Goal: Transaction & Acquisition: Purchase product/service

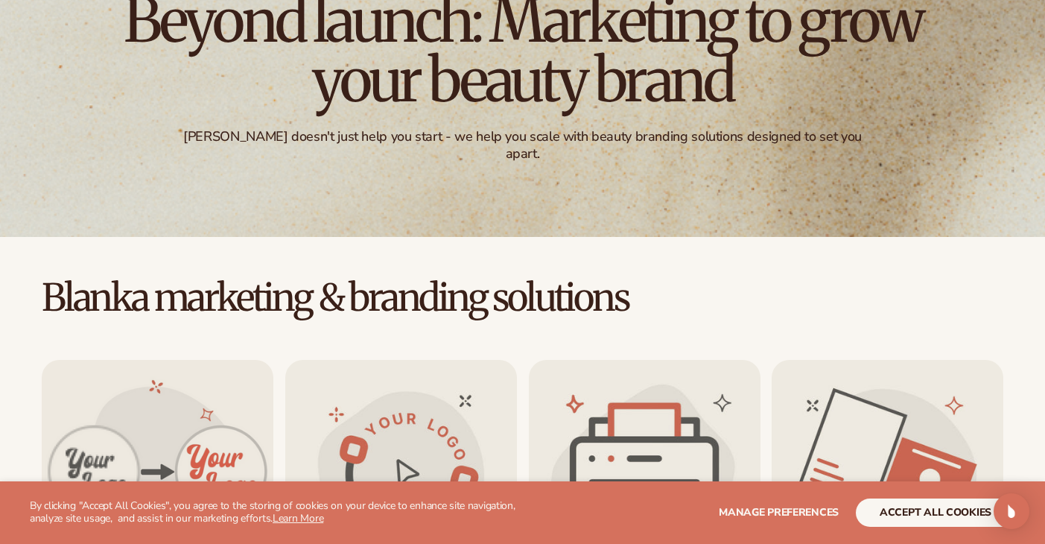
scroll to position [224, 0]
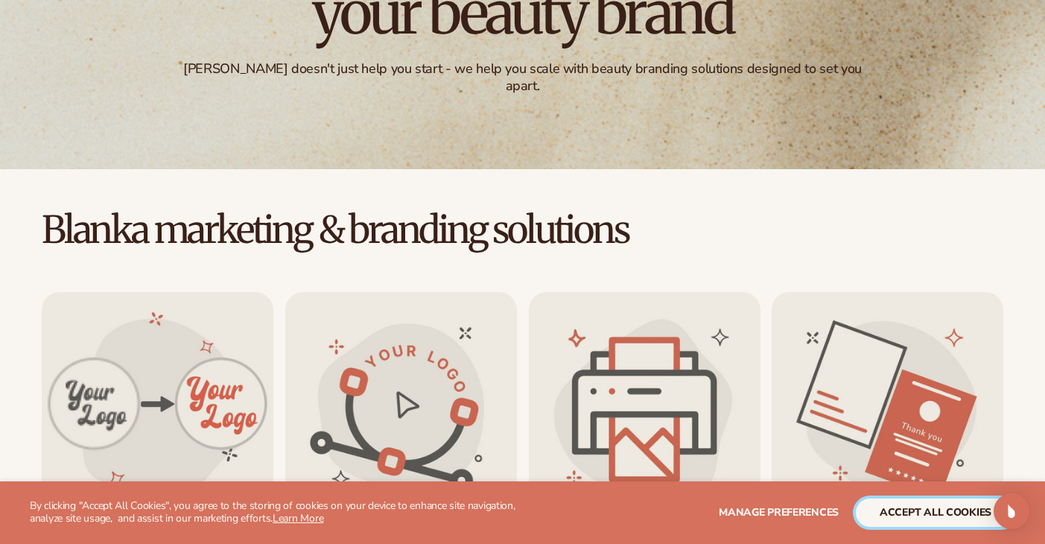
click at [908, 508] on button "accept all cookies" at bounding box center [935, 512] width 159 height 28
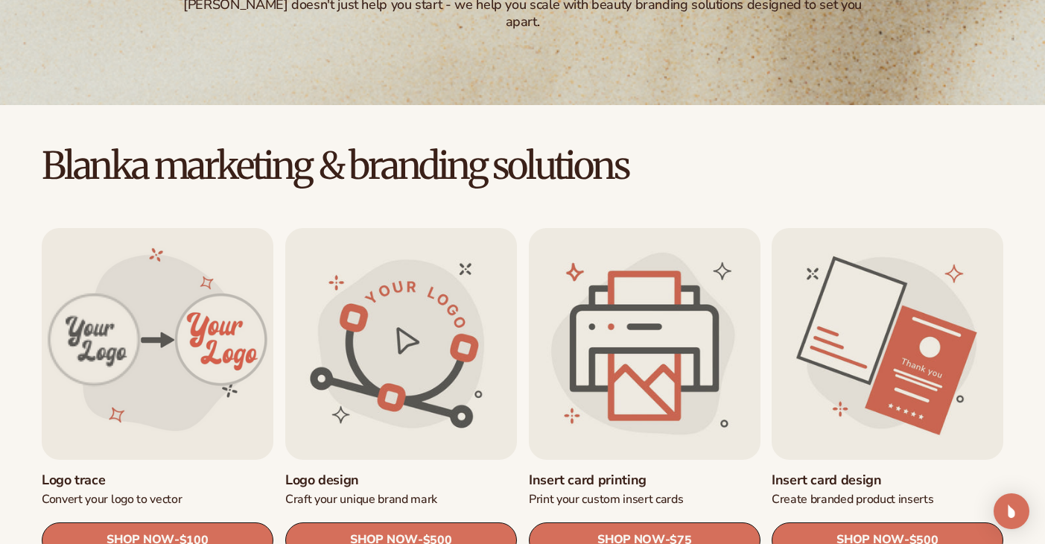
scroll to position [373, 0]
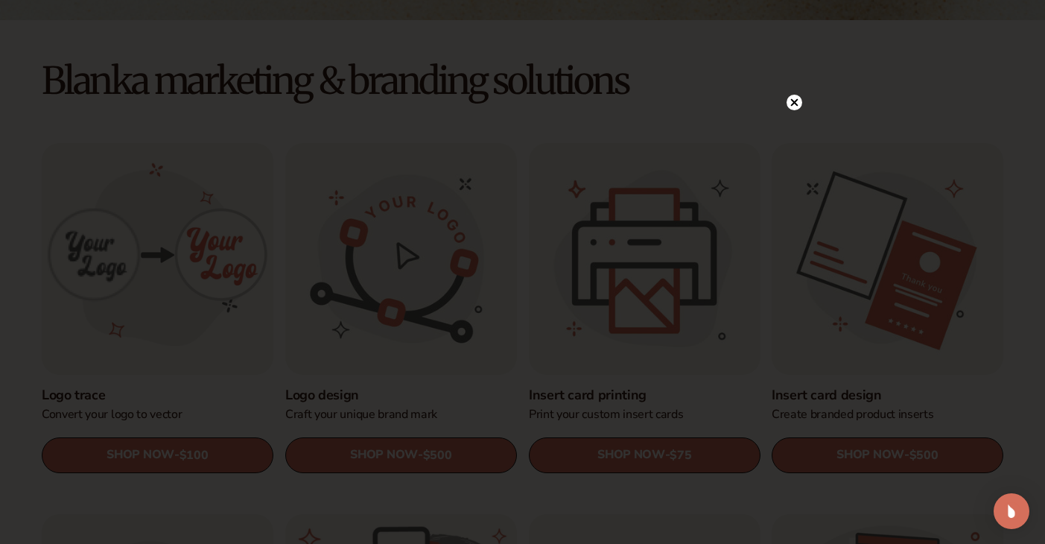
click at [792, 107] on circle at bounding box center [795, 103] width 16 height 16
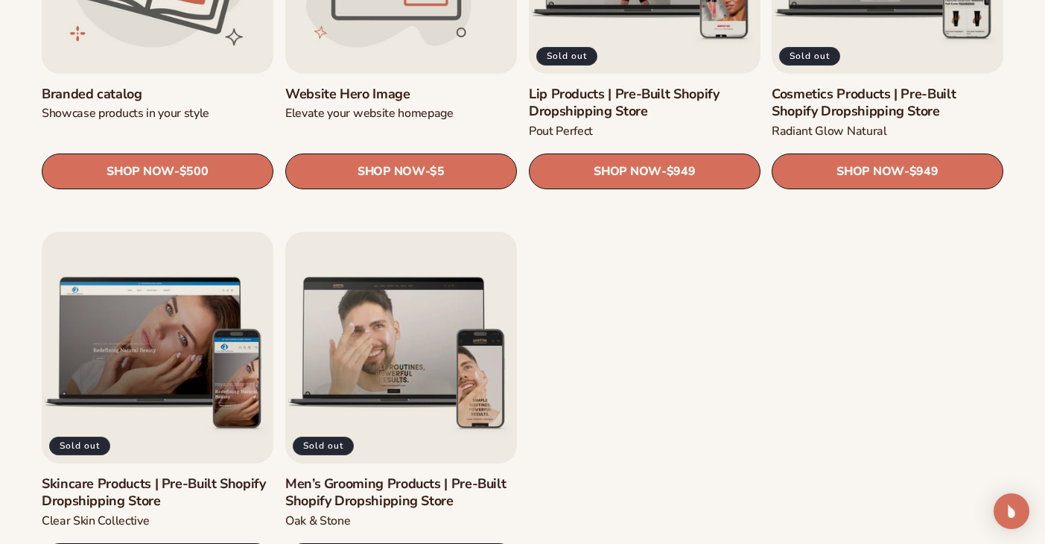
scroll to position [1863, 0]
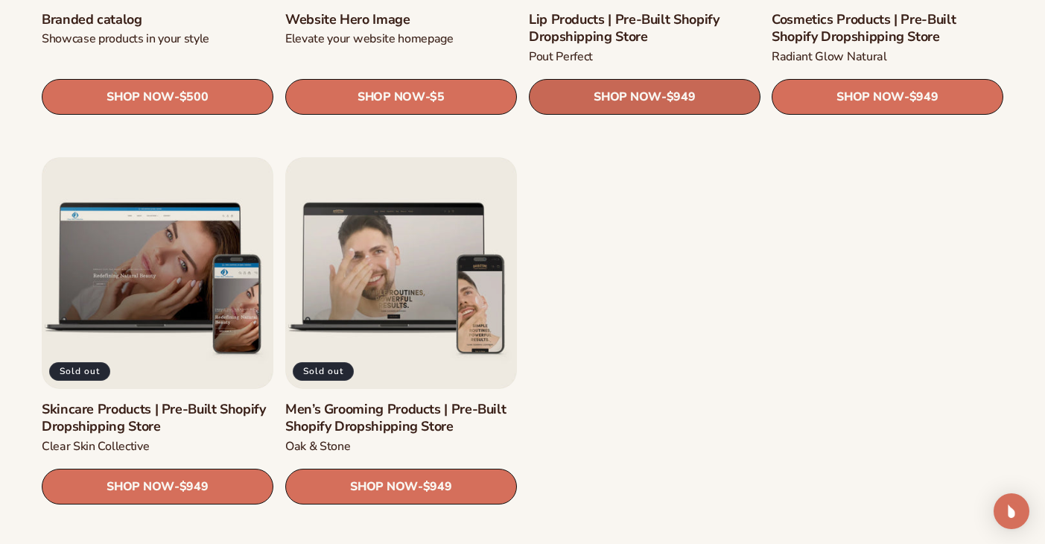
click at [662, 104] on link "SHOP NOW - Regular price $949 Sale price $949 Regular price Unit price / per" at bounding box center [645, 98] width 232 height 36
